Goal: Task Accomplishment & Management: Manage account settings

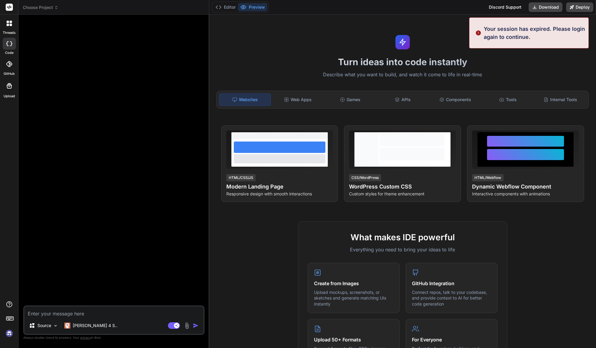
click at [13, 333] on img at bounding box center [9, 334] width 10 height 10
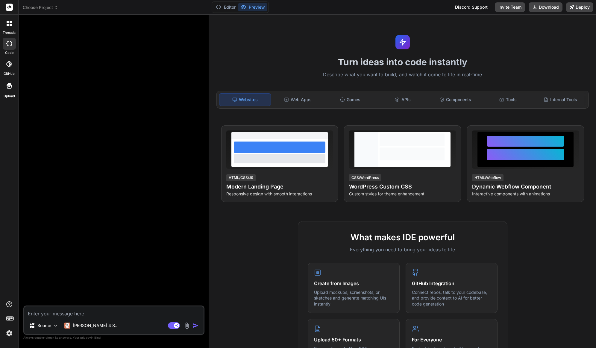
click at [9, 335] on img at bounding box center [9, 334] width 10 height 10
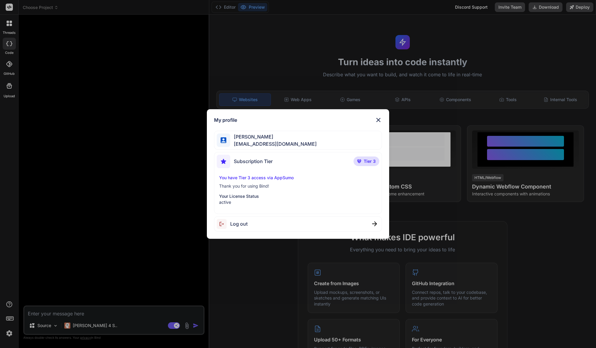
click at [265, 178] on p "You have Tier 3 access via AppSumo" at bounding box center [298, 178] width 158 height 6
click at [271, 176] on p "You have Tier 3 access via AppSumo" at bounding box center [298, 178] width 158 height 6
click at [296, 172] on div "Subscription Tier Tier 3 You have Tier 3 access via AppSumo Thank you for using…" at bounding box center [298, 183] width 168 height 62
click at [284, 159] on div "Subscription Tier Tier 3" at bounding box center [298, 163] width 162 height 16
click at [361, 159] on p "Tier 3" at bounding box center [367, 162] width 26 height 10
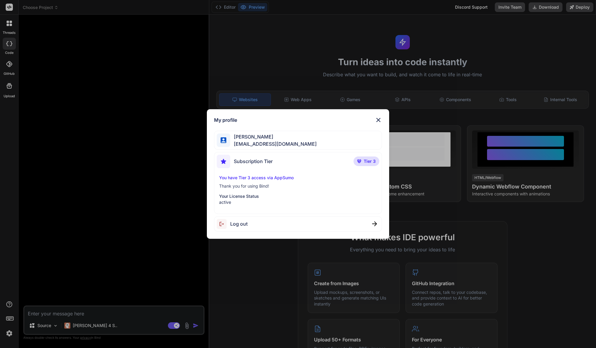
click at [365, 157] on p "Tier 3" at bounding box center [367, 162] width 26 height 10
drag, startPoint x: 364, startPoint y: 160, endPoint x: 359, endPoint y: 167, distance: 9.2
click at [364, 164] on p "Tier 3" at bounding box center [367, 162] width 26 height 10
click at [309, 177] on p "You have Tier 3 access via AppSumo" at bounding box center [298, 178] width 158 height 6
click at [377, 119] on img at bounding box center [378, 120] width 7 height 7
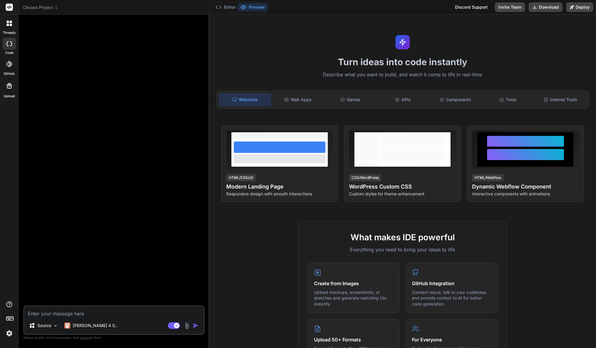
click at [11, 88] on icon at bounding box center [9, 85] width 7 height 7
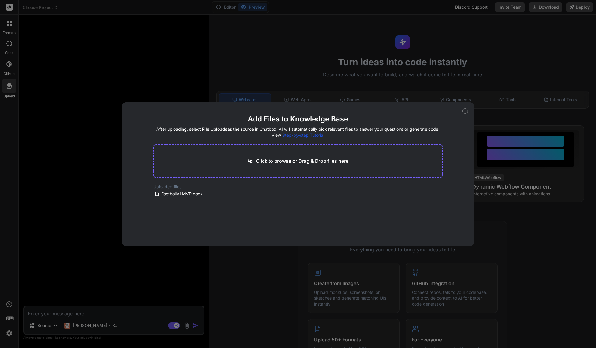
click at [108, 79] on div "Add Files to Knowledge Base After uploading, select File Uploads as the source …" at bounding box center [298, 174] width 596 height 348
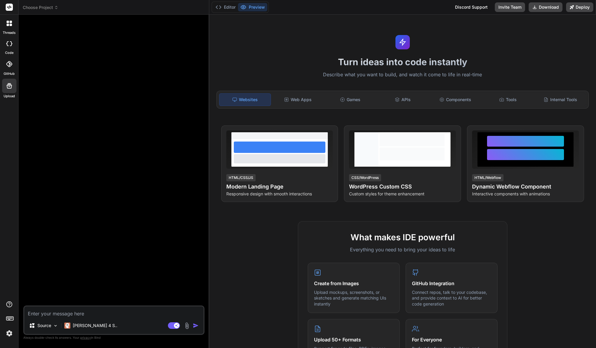
click at [13, 47] on div at bounding box center [9, 44] width 13 height 12
click at [10, 88] on icon at bounding box center [9, 85] width 7 height 7
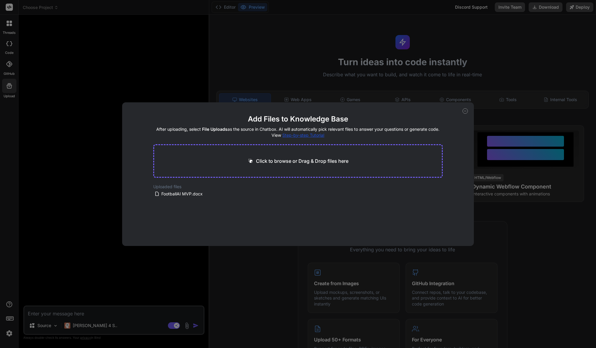
drag, startPoint x: 87, startPoint y: 261, endPoint x: 93, endPoint y: 277, distance: 16.7
click at [88, 261] on div "Add Files to Knowledge Base After uploading, select File Uploads as the source …" at bounding box center [298, 174] width 596 height 348
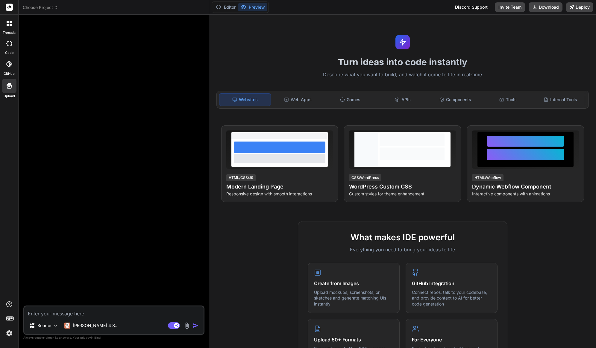
click at [12, 42] on icon at bounding box center [9, 43] width 6 height 5
click at [7, 28] on div at bounding box center [9, 23] width 13 height 13
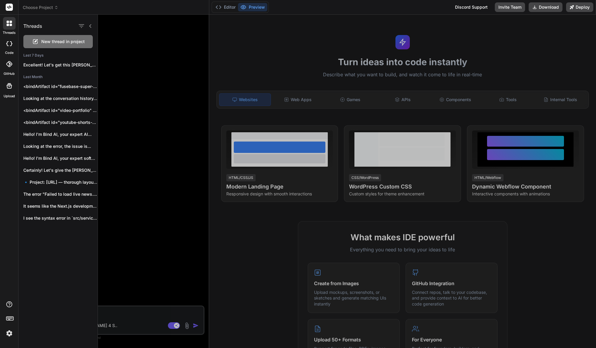
click at [135, 40] on div at bounding box center [347, 182] width 498 height 334
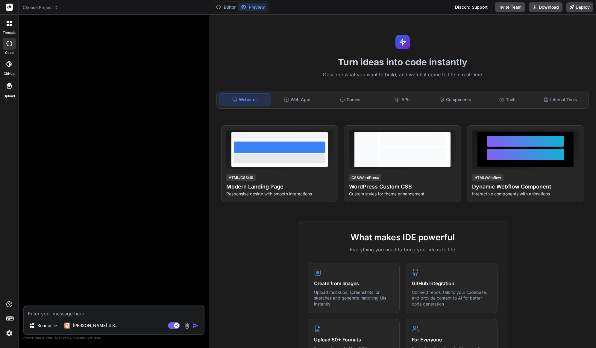
click at [9, 6] on rect at bounding box center [9, 7] width 7 height 7
click at [40, 8] on span "Choose Project" at bounding box center [41, 7] width 36 height 6
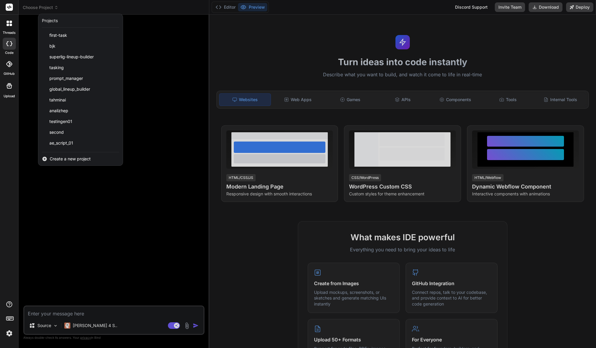
click at [43, 8] on div at bounding box center [298, 174] width 596 height 348
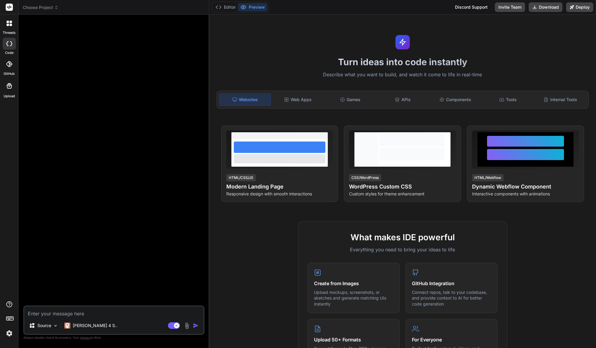
click at [154, 85] on div at bounding box center [115, 162] width 180 height 286
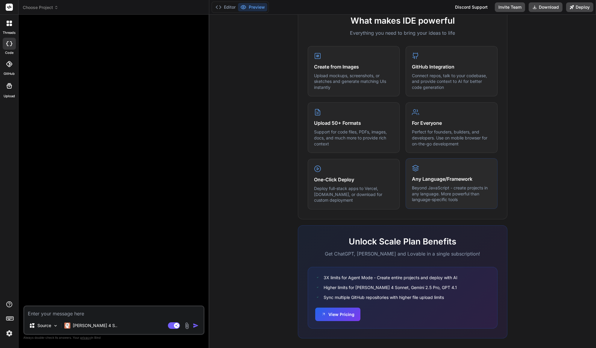
scroll to position [223, 0]
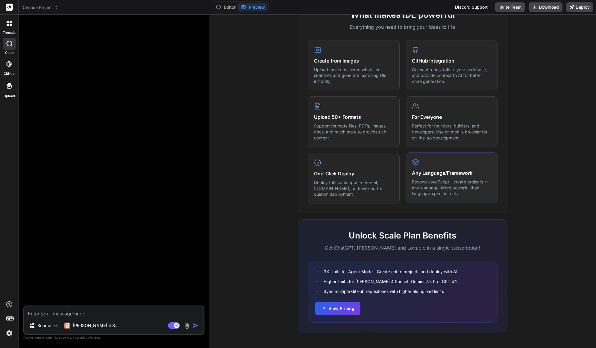
click at [449, 185] on p "Beyond JavaScript - create projects in any language. More powerful than languag…" at bounding box center [451, 188] width 79 height 18
click at [356, 177] on h4 "One-Click Deploy" at bounding box center [353, 173] width 79 height 7
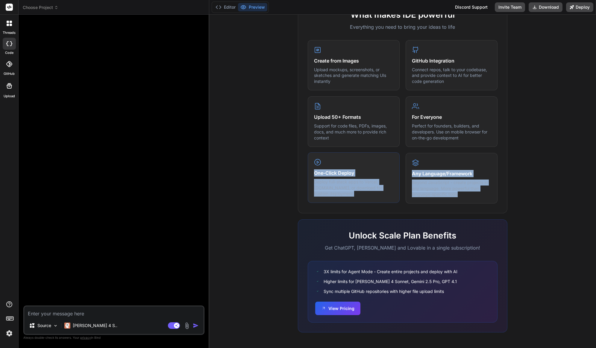
drag, startPoint x: 461, startPoint y: 195, endPoint x: 395, endPoint y: 168, distance: 71.1
click at [385, 162] on div "Create from Images Upload mockups, screenshots, or sketches and generate matchi…" at bounding box center [403, 122] width 190 height 164
click at [456, 185] on p "Beyond JavaScript - create projects in any language. More powerful than languag…" at bounding box center [451, 188] width 79 height 18
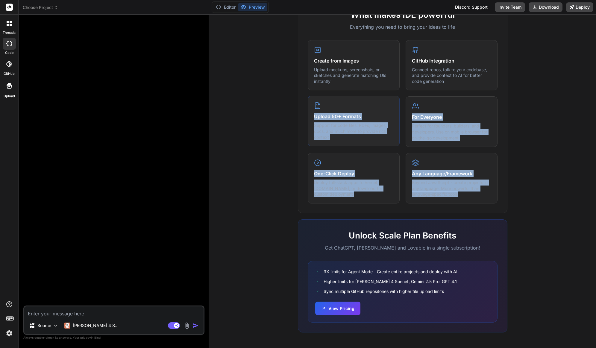
drag, startPoint x: 376, startPoint y: 166, endPoint x: 324, endPoint y: 109, distance: 76.9
click at [324, 109] on div "Create from Images Upload mockups, screenshots, or sketches and generate matchi…" at bounding box center [403, 122] width 190 height 164
click at [438, 122] on div "For Everyone Perfect for founders, builders, and developers. Use on mobile brow…" at bounding box center [452, 121] width 92 height 51
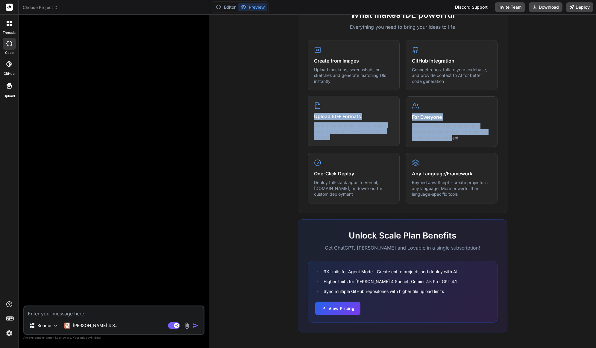
drag, startPoint x: 449, startPoint y: 136, endPoint x: 355, endPoint y: 109, distance: 98.4
click at [355, 109] on div "Create from Images Upload mockups, screenshots, or sketches and generate matchi…" at bounding box center [403, 122] width 190 height 164
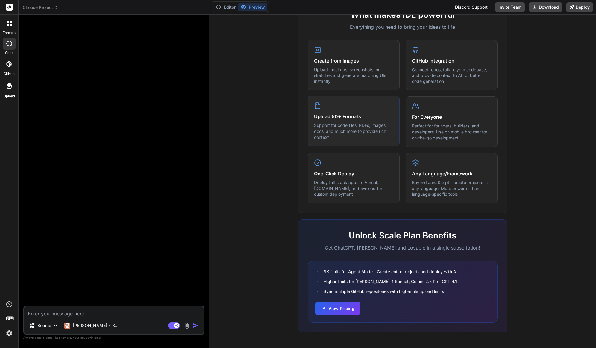
click at [355, 108] on div "Upload 50+ Formats Support for code files, PDFs, images, docs, and much more to…" at bounding box center [354, 121] width 92 height 51
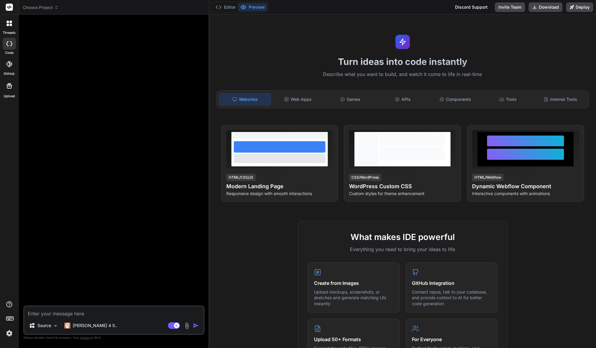
scroll to position [0, 0]
click at [131, 152] on div at bounding box center [115, 162] width 180 height 286
click at [9, 332] on img at bounding box center [9, 334] width 10 height 10
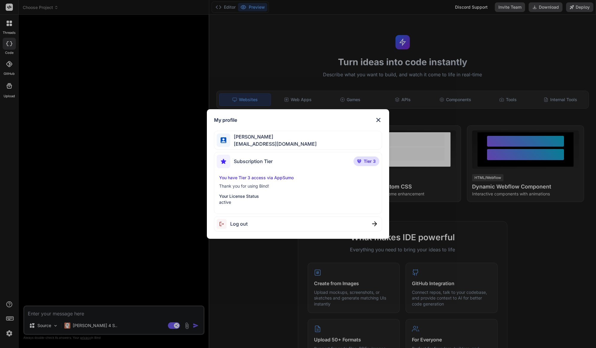
click at [83, 258] on div "My profile Seyfi Cem Baskın seyficembaskin@gmail.com Subscription Tier Tier 3 Y…" at bounding box center [298, 174] width 596 height 348
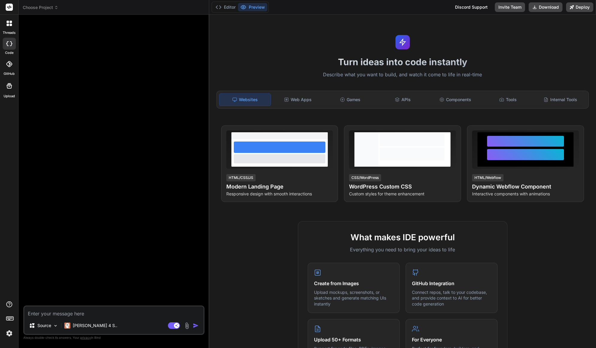
click at [84, 340] on p "Always double-check its answers. Your privacy in Bind" at bounding box center [113, 338] width 181 height 6
click at [84, 339] on span "privacy" at bounding box center [85, 338] width 11 height 4
click at [9, 335] on img at bounding box center [9, 334] width 10 height 10
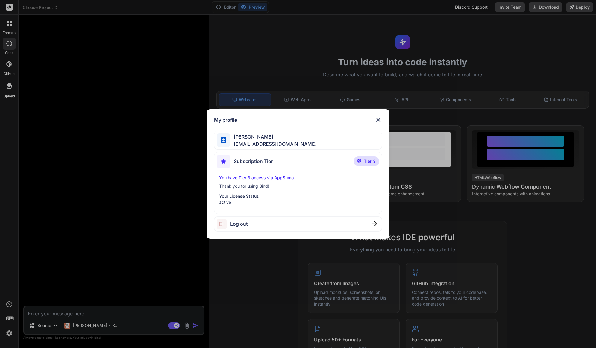
click at [249, 180] on p "You have Tier 3 access via AppSumo" at bounding box center [298, 178] width 158 height 6
click at [171, 168] on div "My profile Seyfi Cem Baskın seyficembaskin@gmail.com Subscription Tier Tier 3 Y…" at bounding box center [298, 174] width 596 height 348
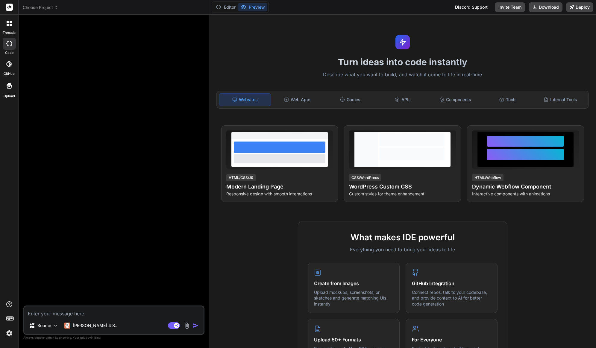
click at [9, 331] on img at bounding box center [9, 334] width 10 height 10
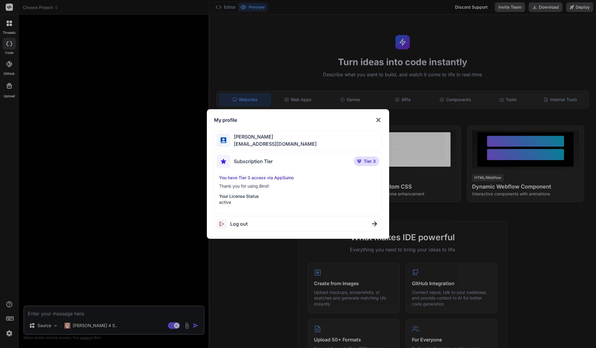
click at [260, 221] on div "Log out" at bounding box center [298, 224] width 168 height 15
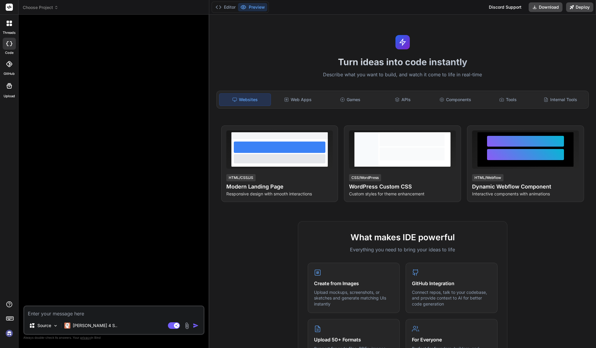
click at [8, 335] on img at bounding box center [9, 334] width 10 height 10
click at [9, 332] on img at bounding box center [9, 334] width 10 height 10
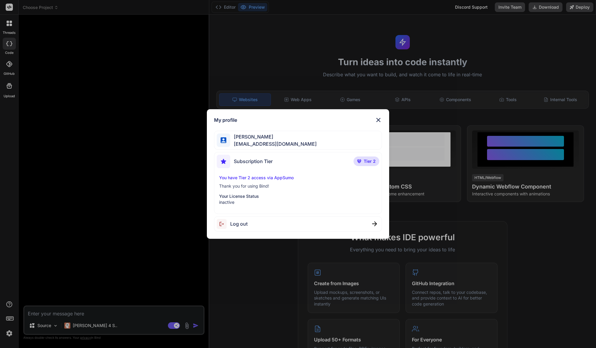
click at [263, 184] on p "Thank you for using Bind!" at bounding box center [298, 186] width 158 height 6
click at [146, 198] on div "My profile Seyfi Cem Baskın seyficembaskin@gmail.com Subscription Tier Tier 2 Y…" at bounding box center [298, 174] width 596 height 348
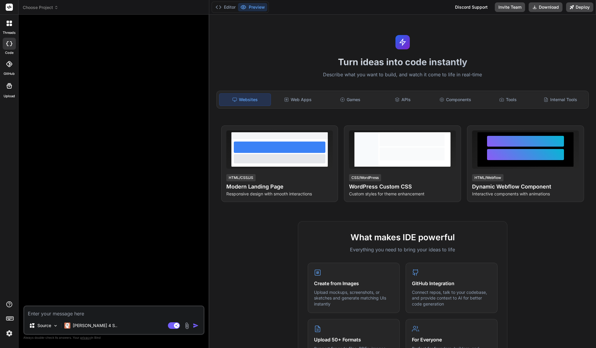
click at [104, 315] on textarea at bounding box center [113, 312] width 179 height 11
click at [172, 328] on rect at bounding box center [174, 326] width 12 height 7
click at [173, 326] on rect at bounding box center [171, 325] width 5 height 5
type textarea "x"
click at [103, 273] on div at bounding box center [115, 162] width 180 height 286
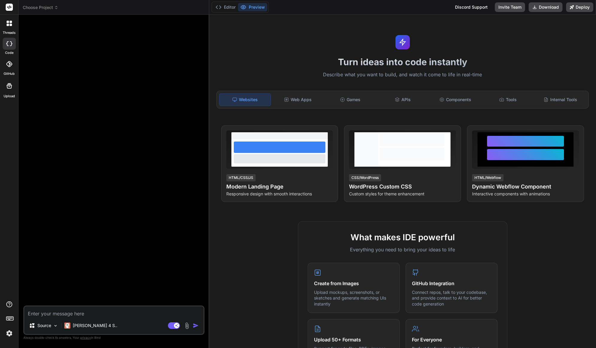
click at [9, 333] on img at bounding box center [9, 334] width 10 height 10
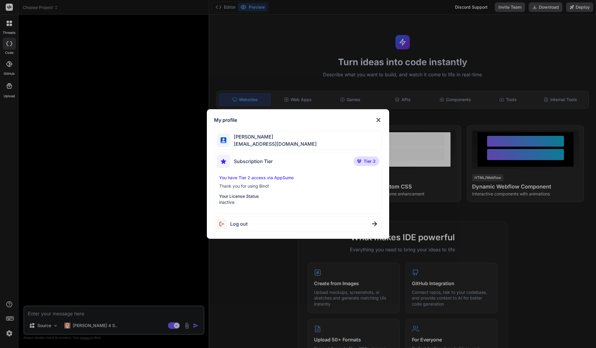
click at [251, 189] on p "Thank you for using Bind!" at bounding box center [298, 186] width 158 height 6
click at [160, 188] on div "My profile Seyfi Cem Baskın seyficembaskin@gmail.com Subscription Tier Tier 2 Y…" at bounding box center [298, 174] width 596 height 348
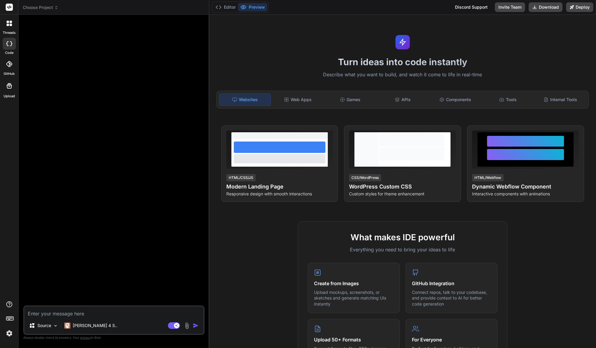
click at [51, 7] on span "Choose Project" at bounding box center [41, 7] width 36 height 6
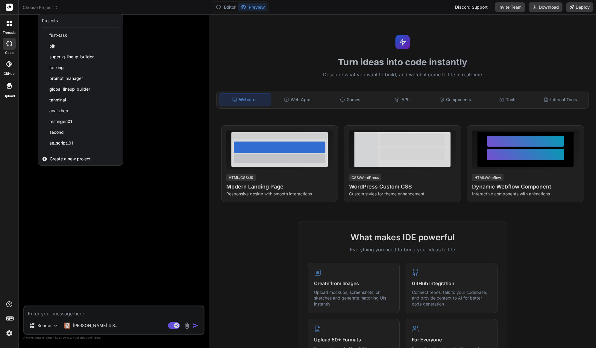
click at [177, 48] on div at bounding box center [298, 174] width 596 height 348
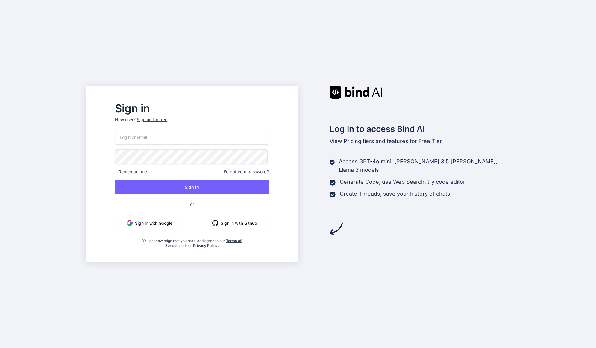
click at [199, 137] on input "email" at bounding box center [192, 137] width 154 height 15
click at [171, 222] on button "Sign in with Google" at bounding box center [149, 223] width 69 height 14
click at [176, 226] on button "Sign in with Google" at bounding box center [149, 223] width 69 height 14
